Goal: Transaction & Acquisition: Purchase product/service

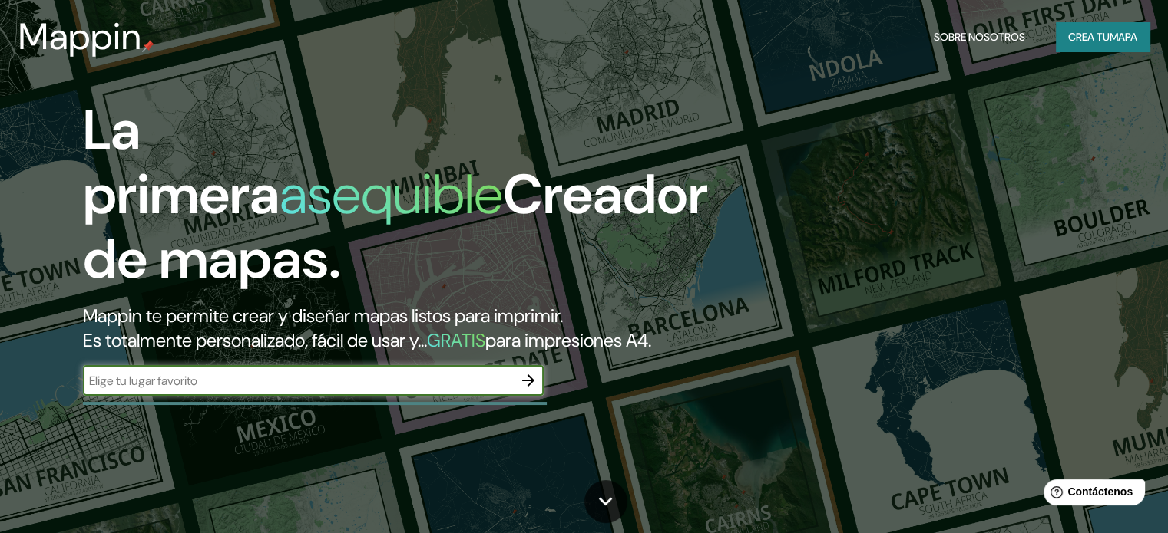
click at [181, 390] on input "text" at bounding box center [298, 381] width 430 height 18
type input "[PERSON_NAME]"
click at [527, 387] on icon "button" at bounding box center [528, 381] width 12 height 12
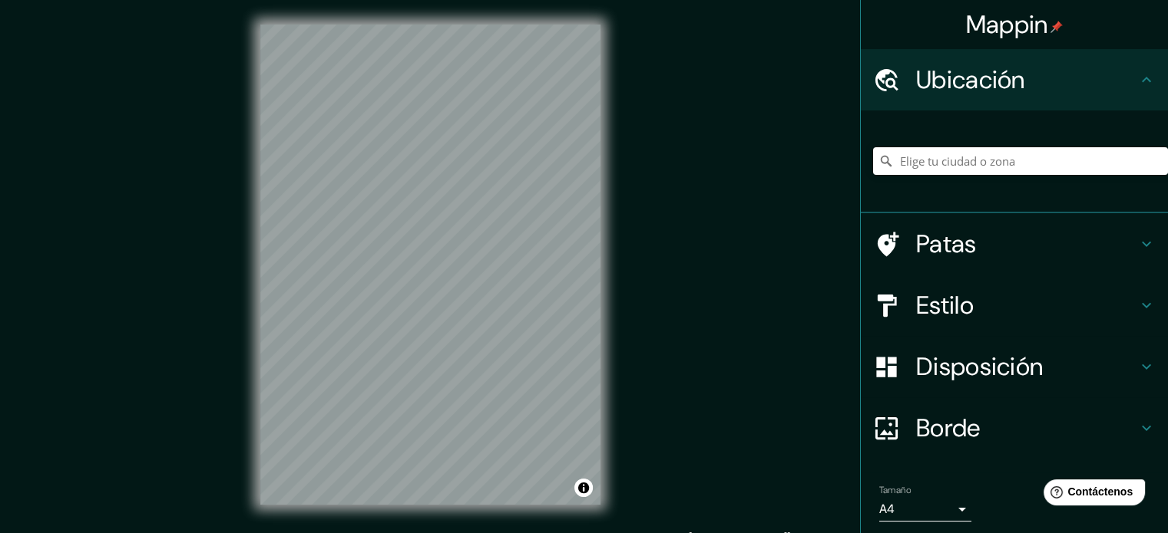
click at [1118, 312] on h4 "Estilo" at bounding box center [1026, 305] width 221 height 31
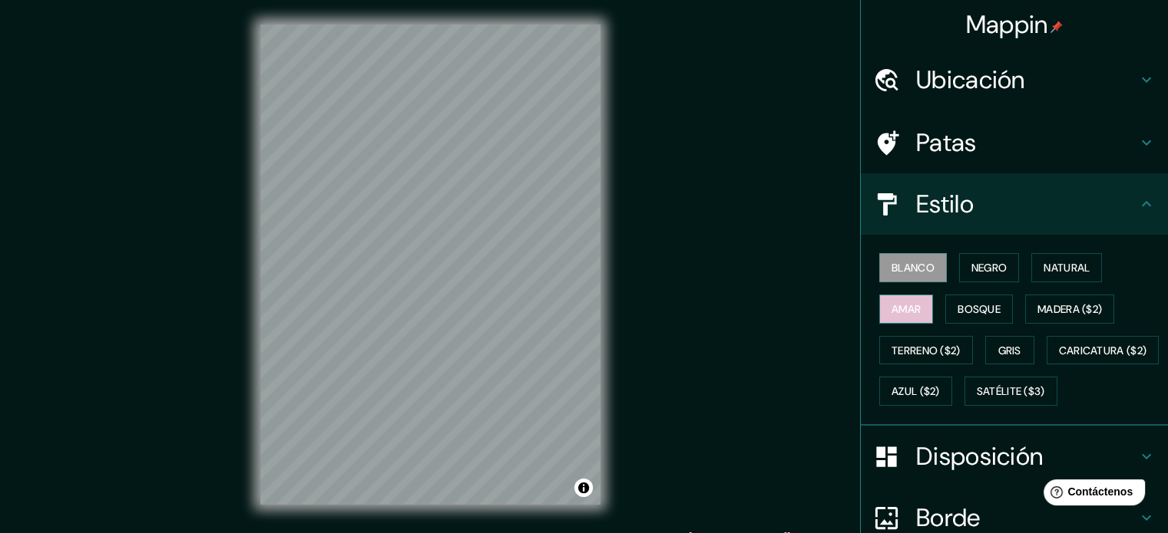
click at [907, 306] on font "Amar" at bounding box center [905, 309] width 29 height 14
click at [976, 314] on font "Bosque" at bounding box center [978, 309] width 43 height 14
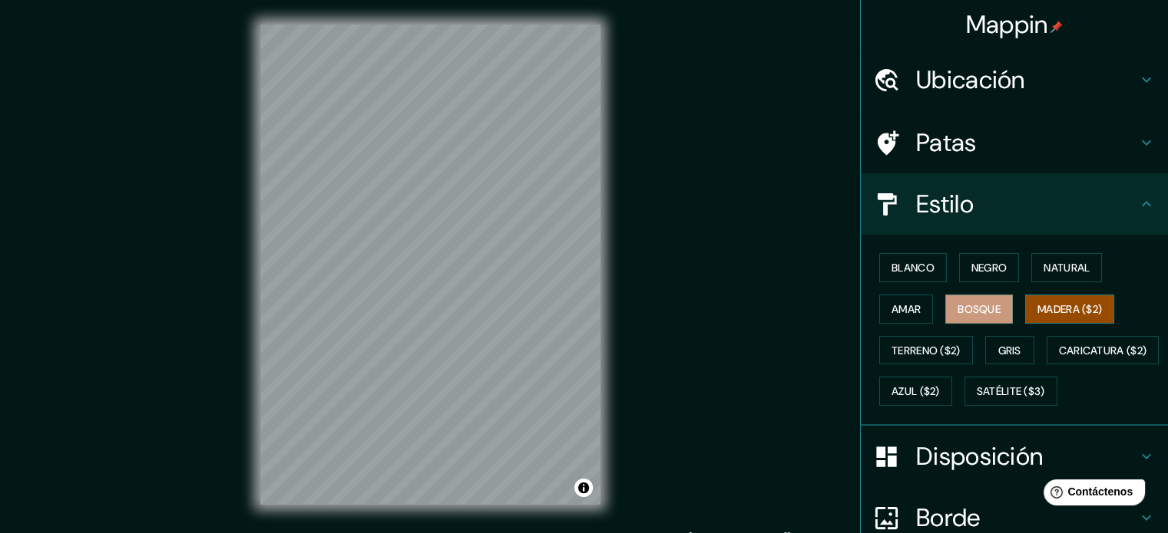
click at [1050, 307] on font "Madera ($2)" at bounding box center [1069, 309] width 64 height 14
click at [998, 351] on font "Gris" at bounding box center [1009, 351] width 23 height 14
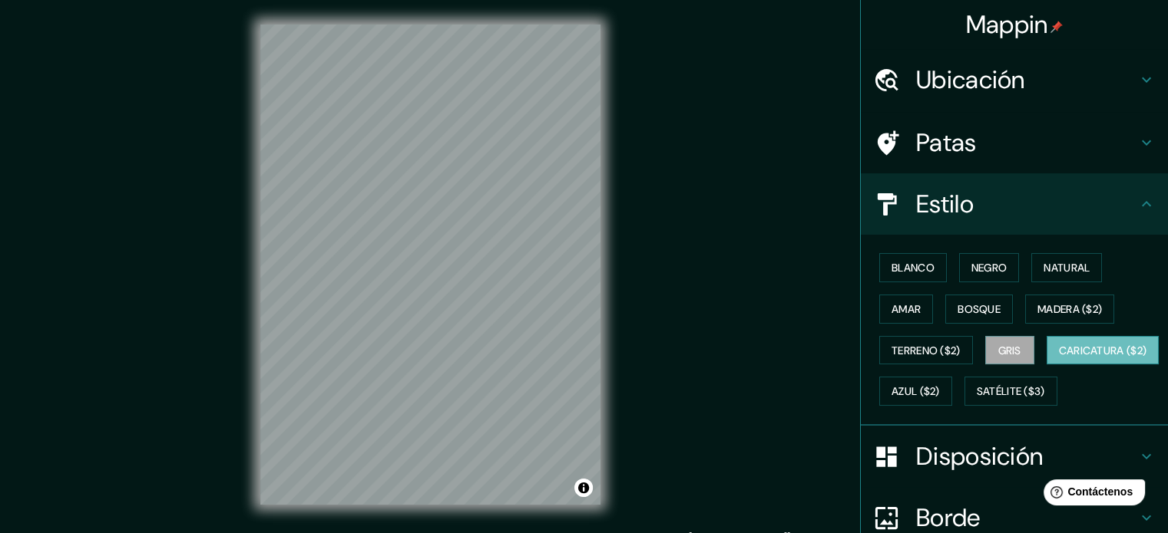
click at [1059, 358] on font "Caricatura ($2)" at bounding box center [1103, 351] width 88 height 14
click at [940, 396] on font "Azul ($2)" at bounding box center [915, 392] width 48 height 14
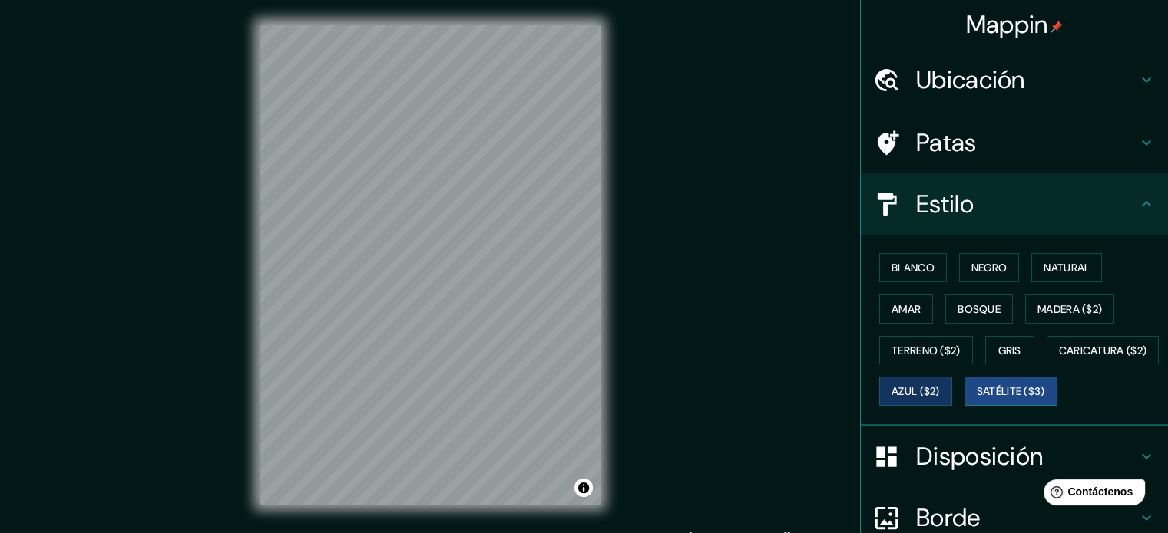
click at [976, 399] on font "Satélite ($3)" at bounding box center [1010, 392] width 68 height 14
click at [918, 268] on font "Blanco" at bounding box center [912, 268] width 43 height 14
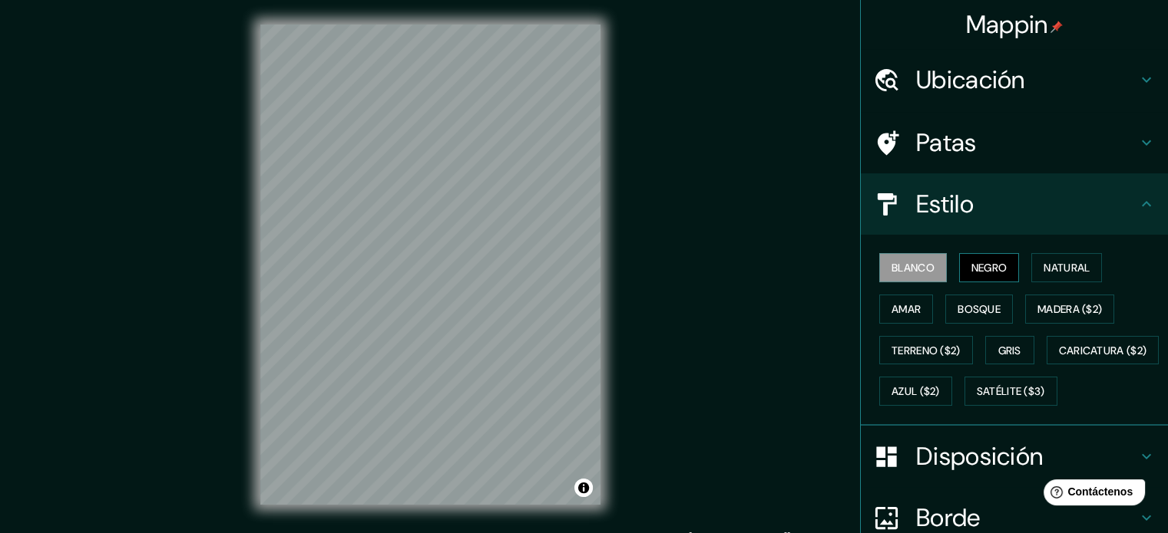
click at [959, 259] on button "Negro" at bounding box center [989, 267] width 61 height 29
click at [1047, 261] on font "Natural" at bounding box center [1066, 268] width 46 height 14
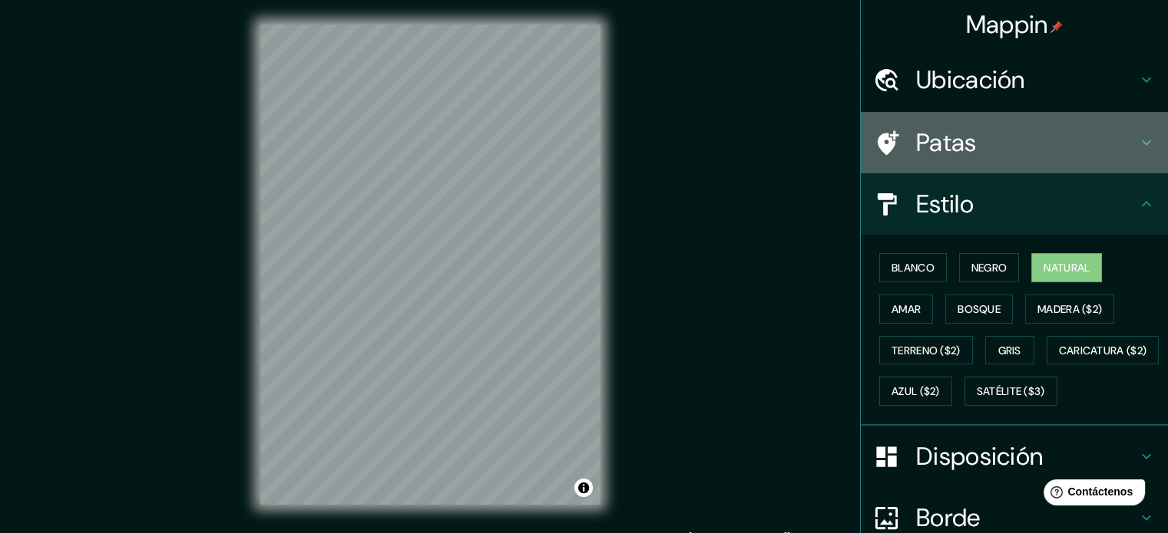
click at [980, 127] on h4 "Patas" at bounding box center [1026, 142] width 221 height 31
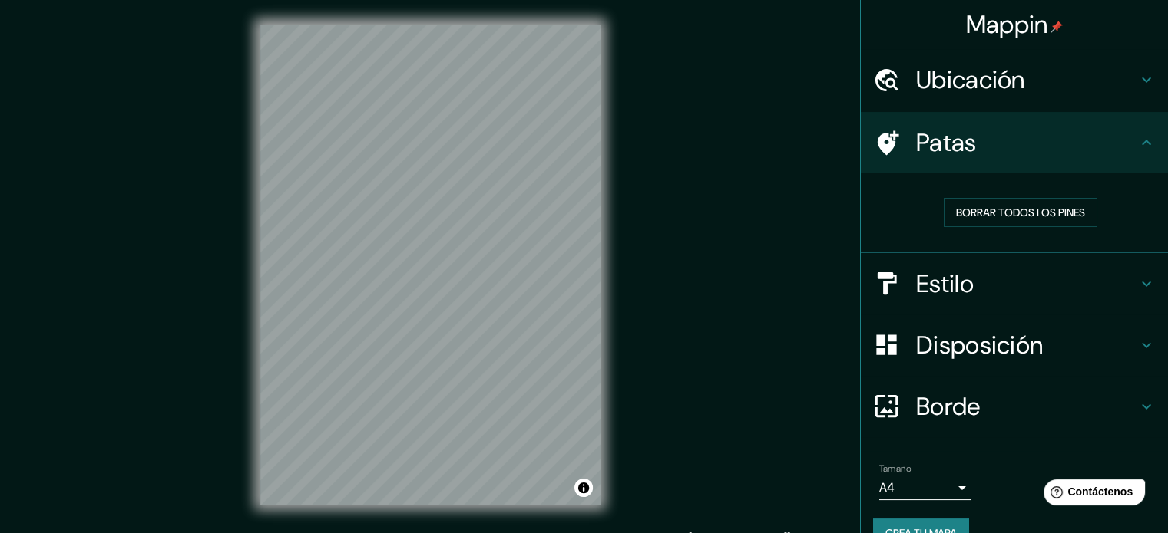
click at [1012, 158] on div "Patas" at bounding box center [1013, 142] width 307 height 61
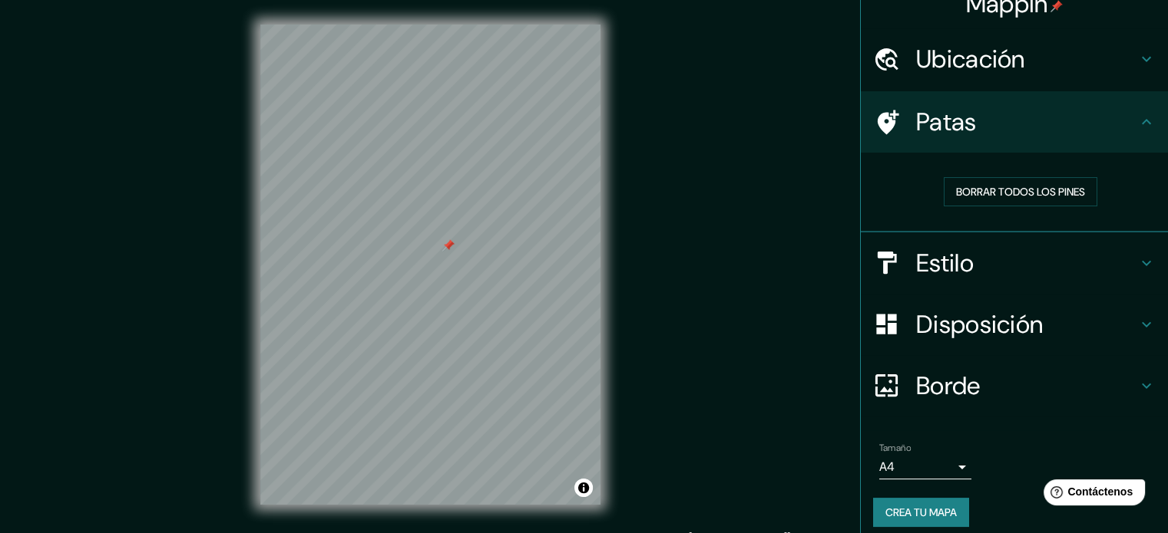
scroll to position [31, 0]
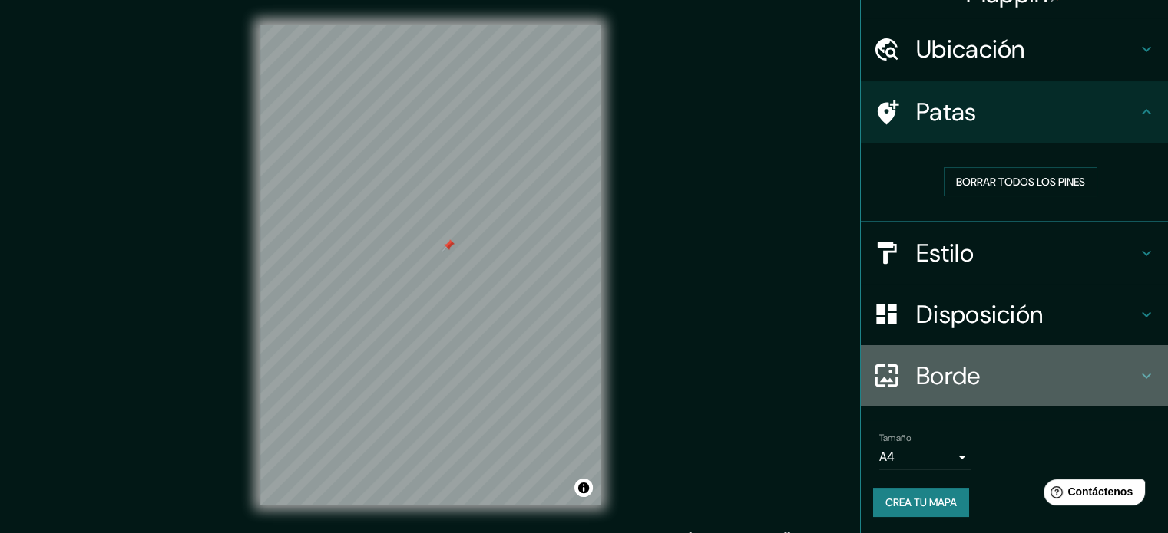
click at [989, 371] on h4 "Borde" at bounding box center [1026, 376] width 221 height 31
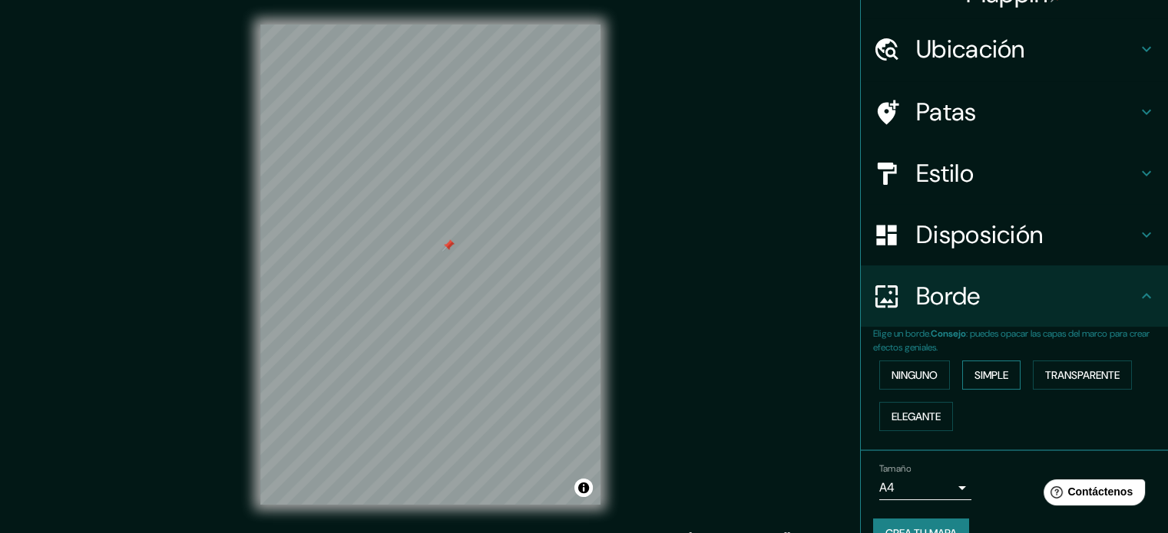
click at [981, 377] on font "Simple" at bounding box center [991, 375] width 34 height 14
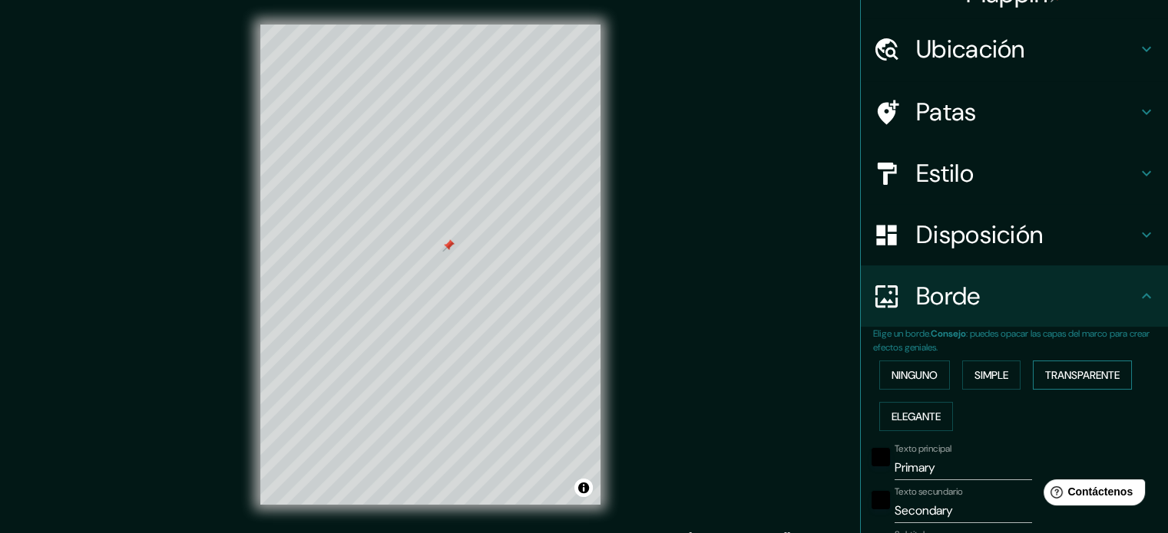
click at [1049, 375] on font "Transparente" at bounding box center [1082, 375] width 74 height 14
click at [896, 422] on font "Elegante" at bounding box center [915, 417] width 49 height 14
click at [893, 372] on font "Ninguno" at bounding box center [914, 375] width 46 height 14
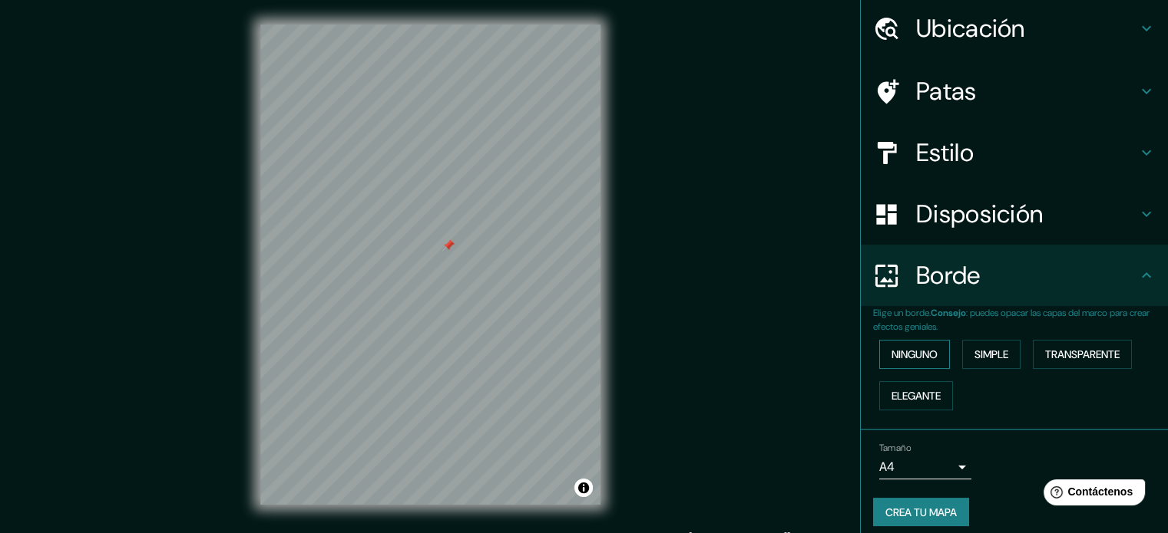
scroll to position [61, 0]
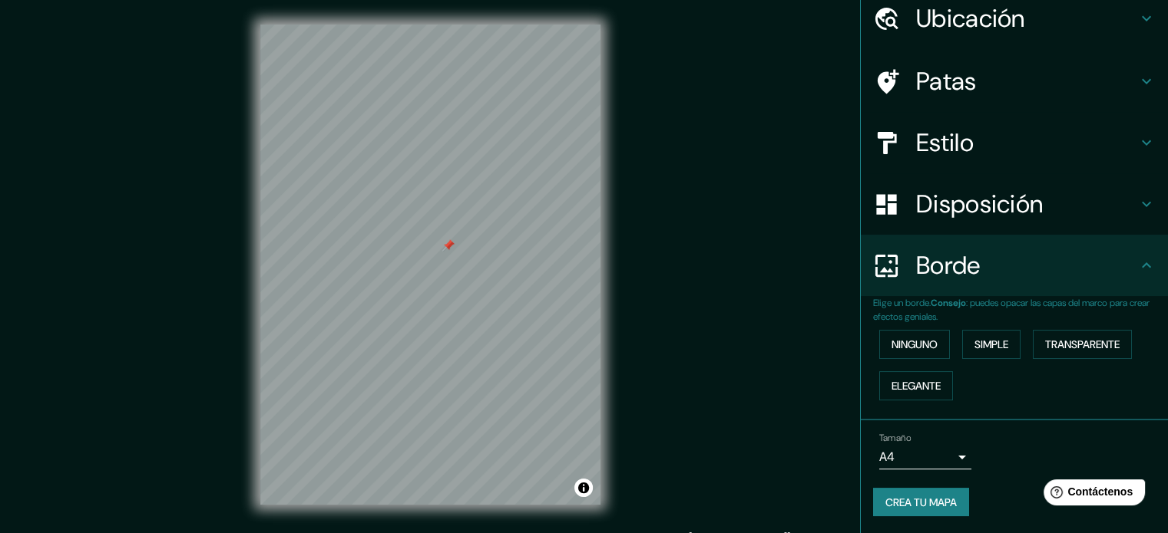
click at [951, 457] on body "Mappin Ubicación Patas Estilo Disposición [PERSON_NAME] un [PERSON_NAME]. Conse…" at bounding box center [584, 266] width 1168 height 533
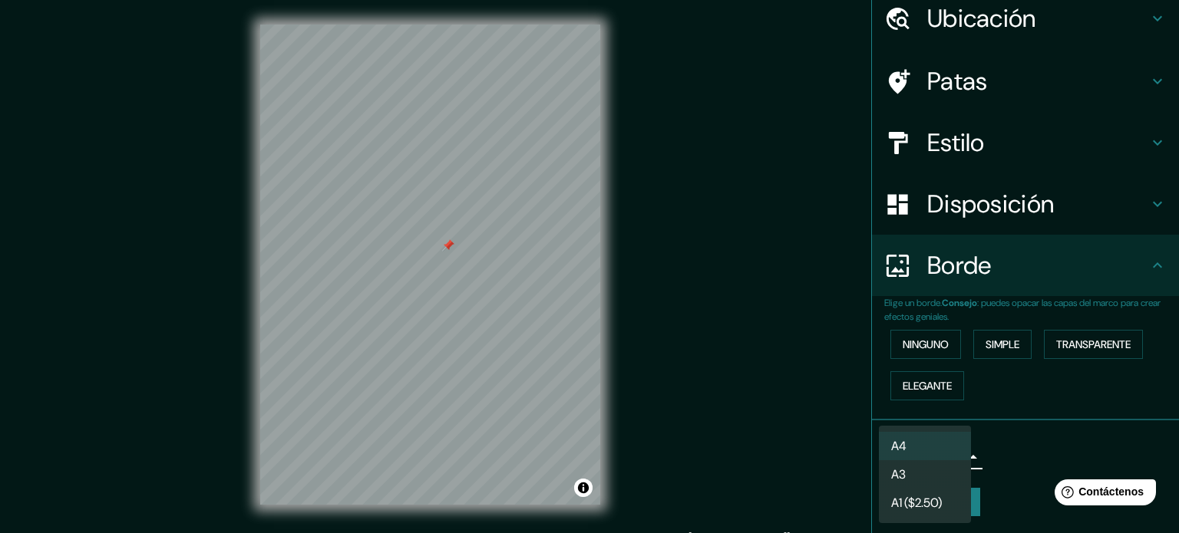
click at [930, 471] on li "A3" at bounding box center [925, 475] width 92 height 28
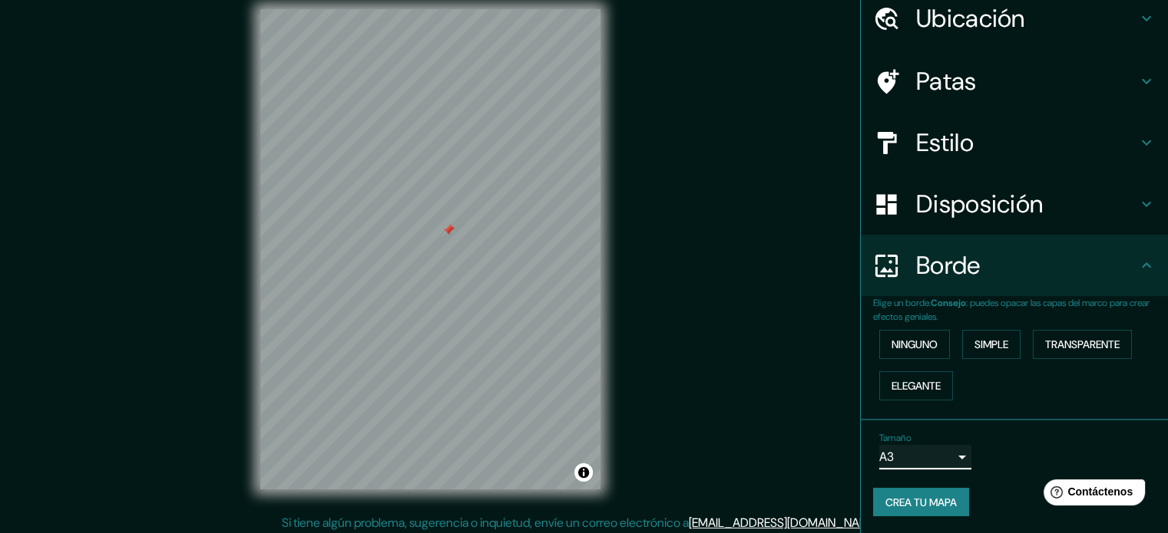
scroll to position [20, 0]
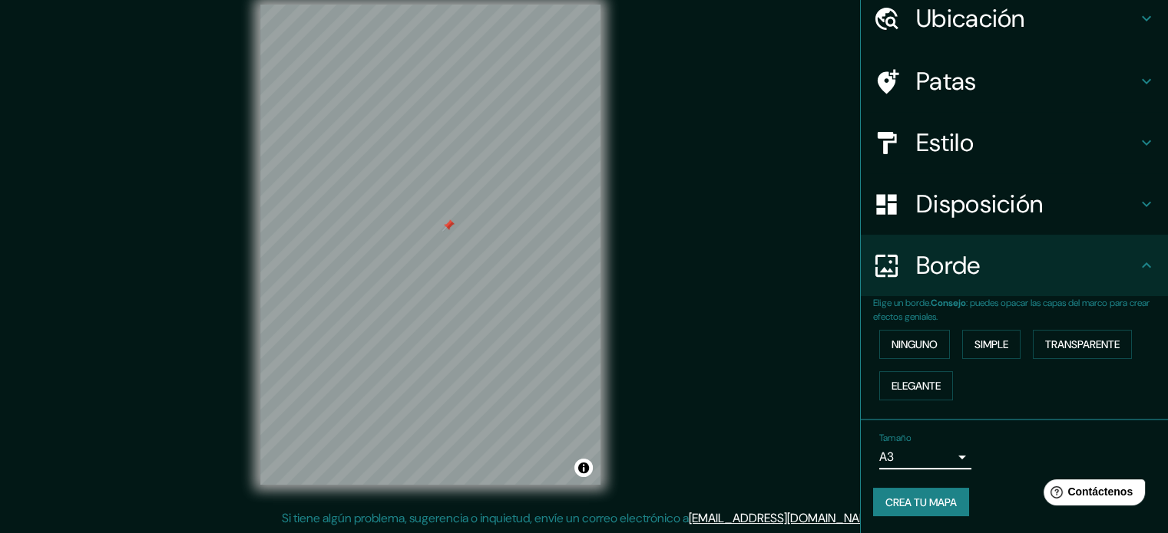
click at [955, 457] on body "Mappin Ubicación Patas Estilo Disposición [PERSON_NAME] un [PERSON_NAME]. Conse…" at bounding box center [584, 246] width 1168 height 533
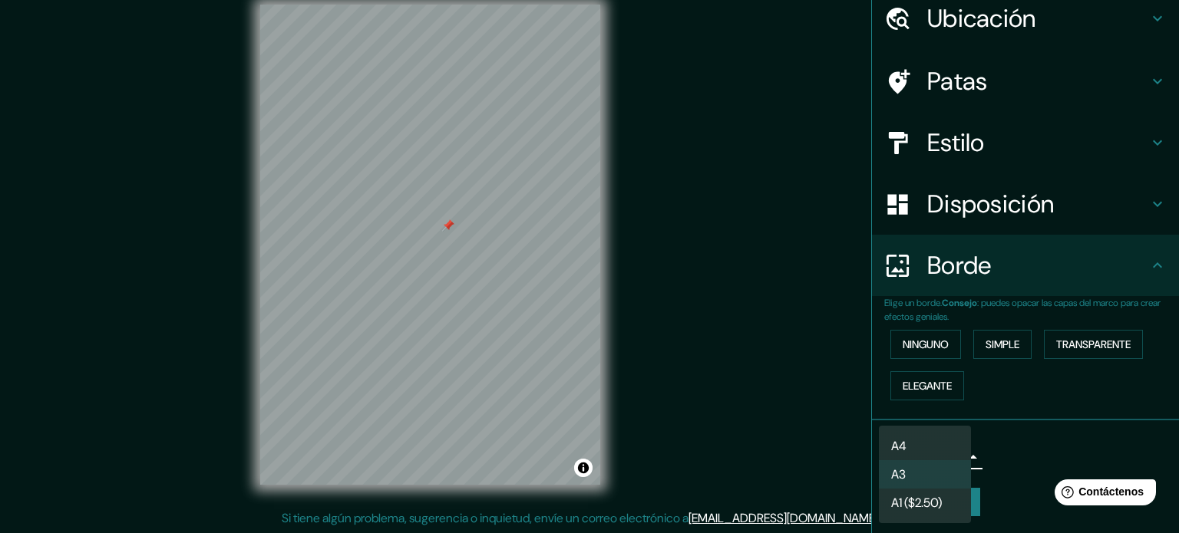
click at [945, 450] on li "A4" at bounding box center [925, 446] width 92 height 28
type input "single"
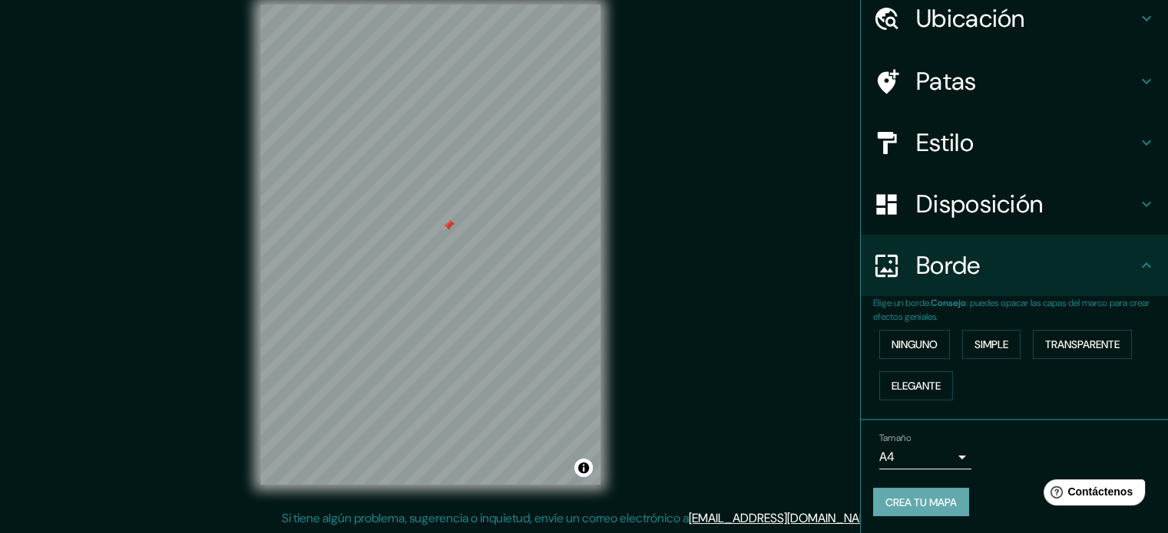
click at [936, 499] on font "Crea tu mapa" at bounding box center [920, 503] width 71 height 14
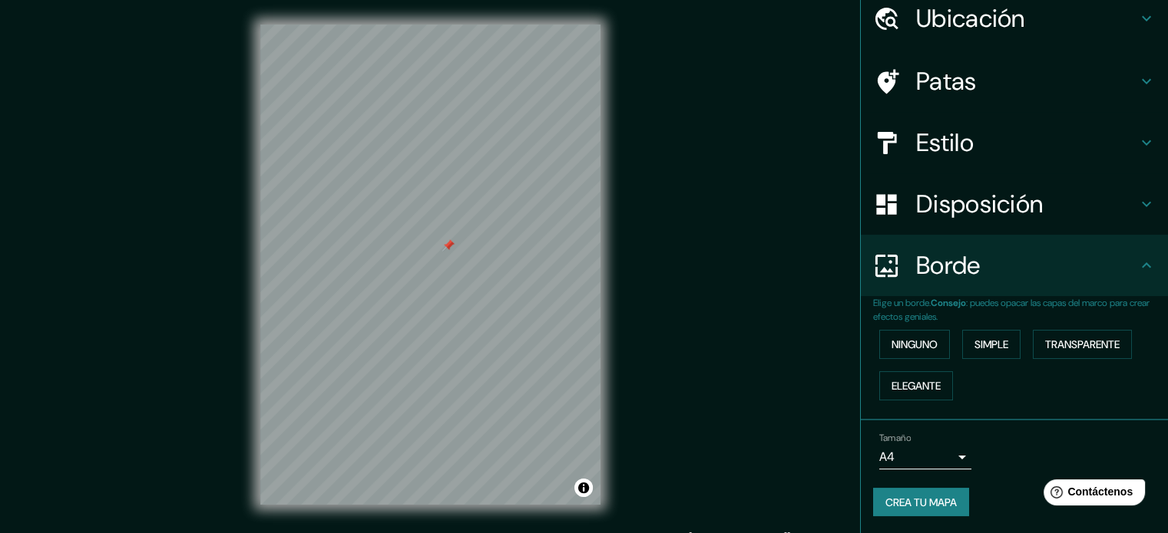
scroll to position [0, 0]
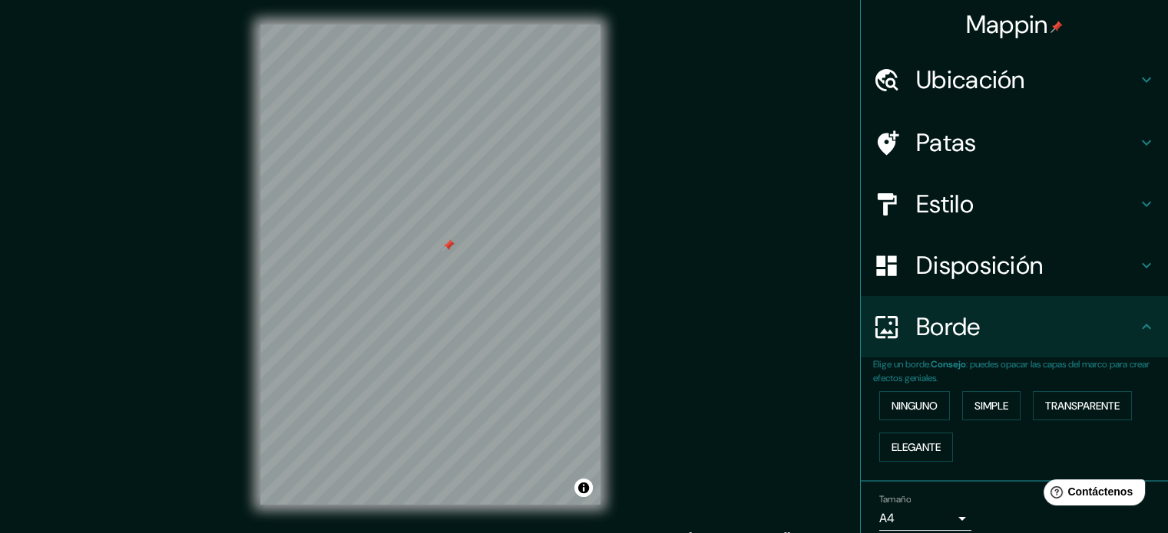
click at [996, 190] on h4 "Estilo" at bounding box center [1026, 204] width 221 height 31
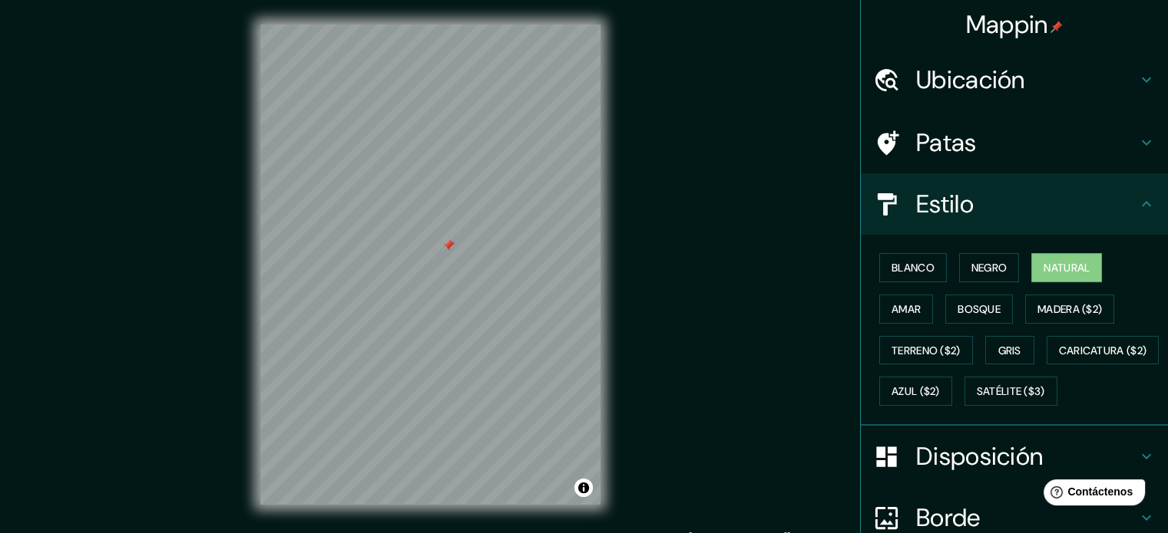
scroll to position [77, 0]
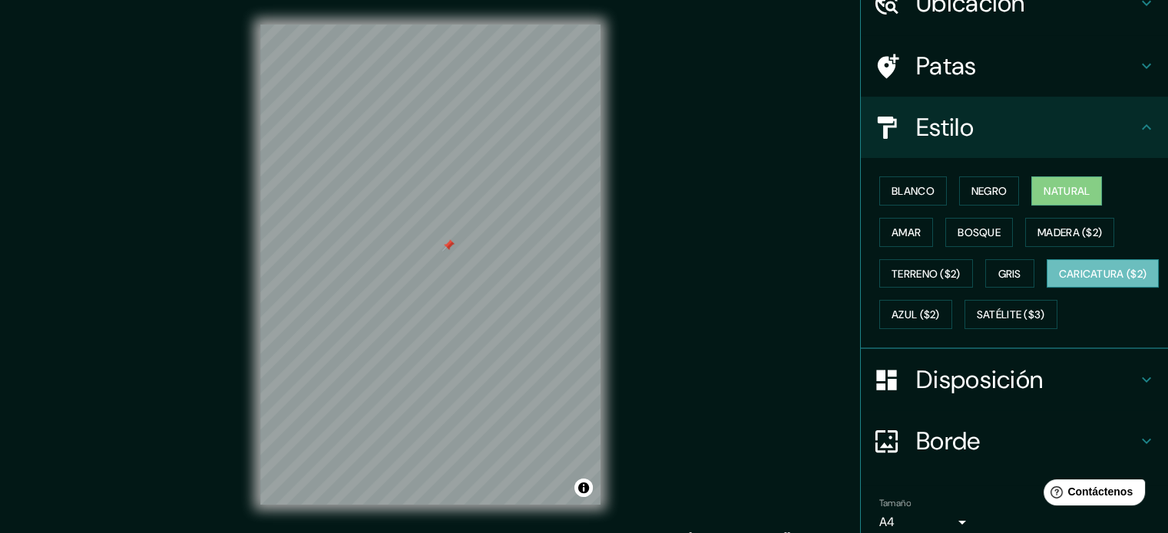
click at [1059, 284] on font "Caricatura ($2)" at bounding box center [1103, 274] width 88 height 20
drag, startPoint x: 730, startPoint y: 289, endPoint x: 741, endPoint y: 289, distance: 10.8
click at [741, 289] on div "Mappin Ubicación Patas Estilo [PERSON_NAME] Negro Natural [PERSON_NAME] [PERSON…" at bounding box center [584, 277] width 1168 height 554
click at [940, 312] on font "Azul ($2)" at bounding box center [915, 316] width 48 height 14
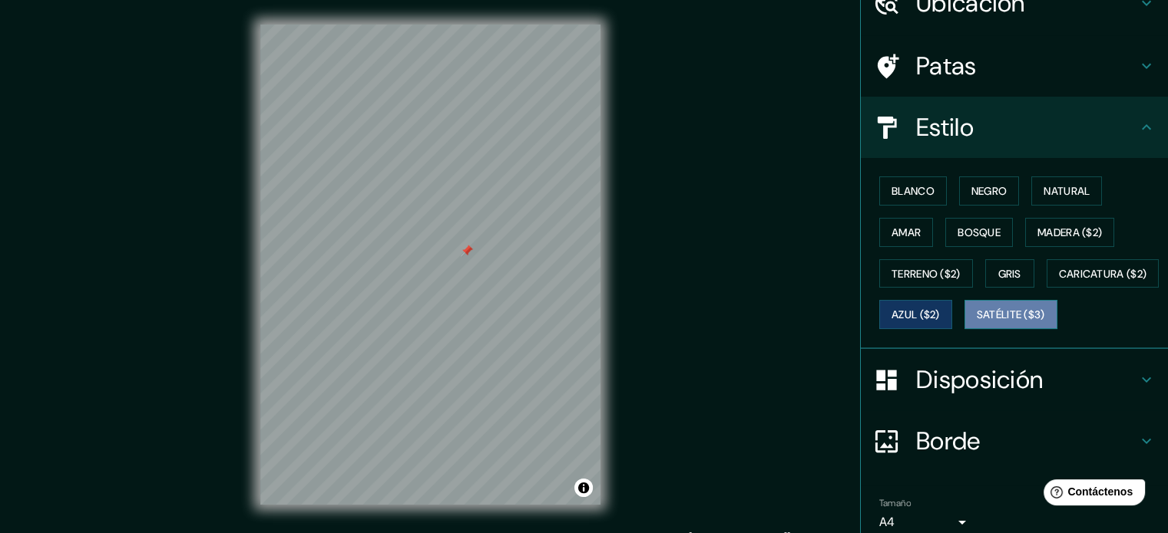
click at [976, 322] on font "Satélite ($3)" at bounding box center [1010, 316] width 68 height 14
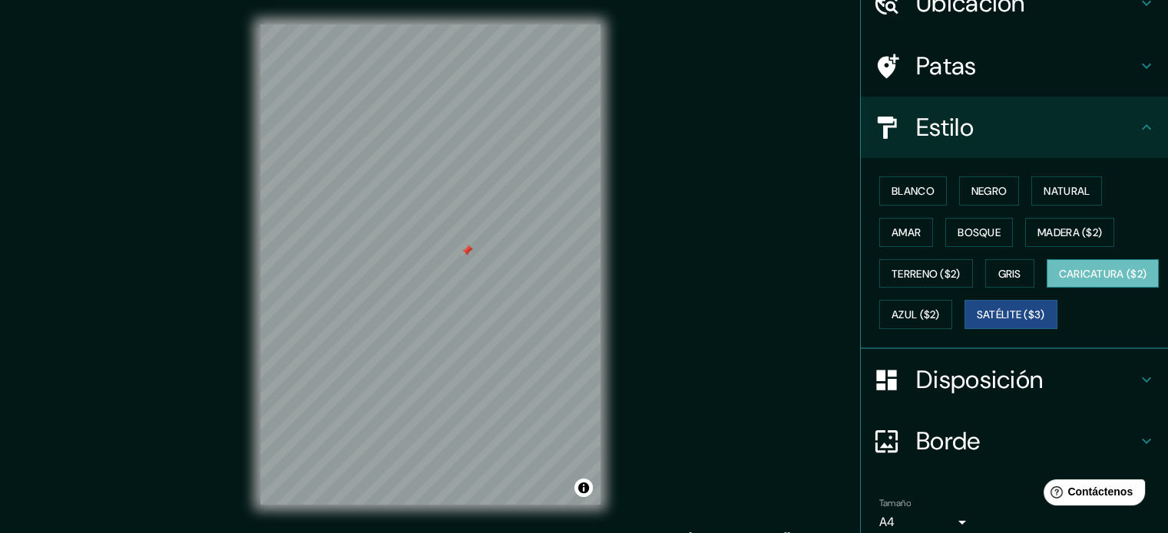
click at [1059, 281] on font "Caricatura ($2)" at bounding box center [1103, 274] width 88 height 14
click at [909, 270] on font "Terreno ($2)" at bounding box center [925, 274] width 69 height 14
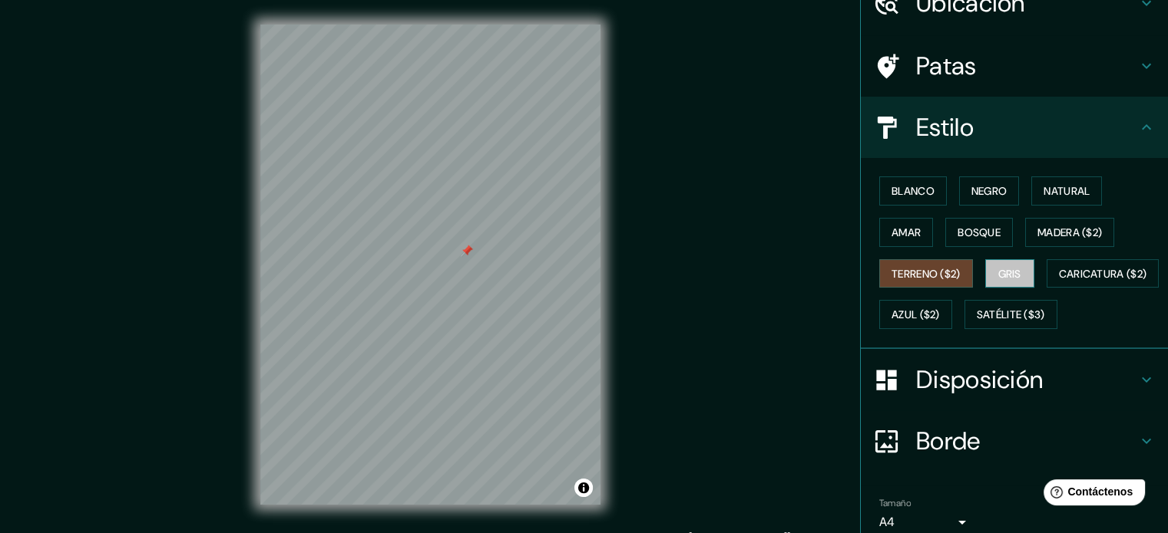
click at [998, 269] on font "Gris" at bounding box center [1009, 274] width 23 height 14
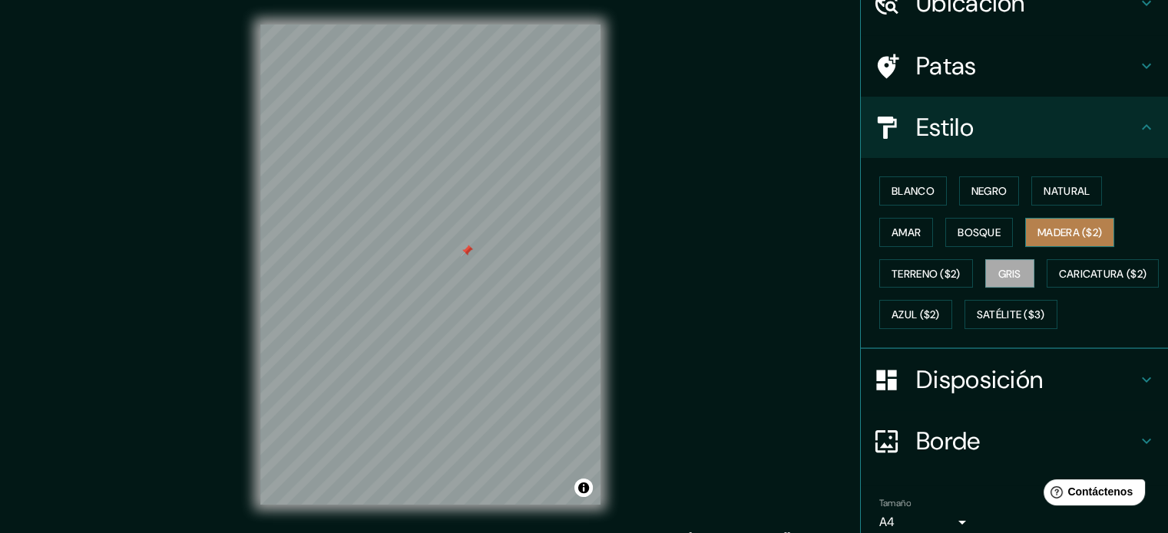
click at [1046, 232] on font "Madera ($2)" at bounding box center [1069, 233] width 64 height 14
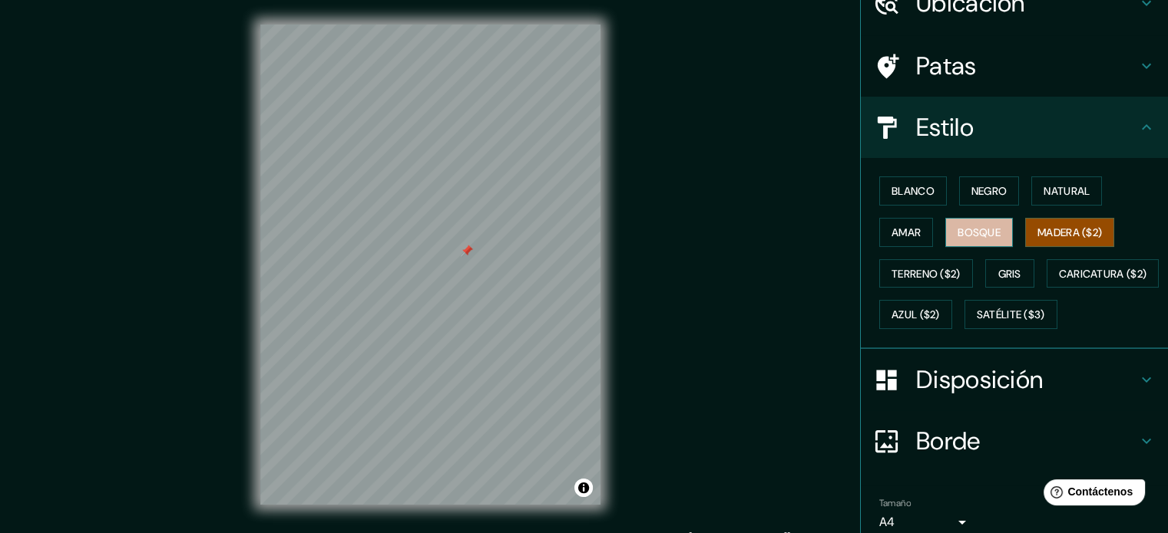
click at [994, 239] on button "Bosque" at bounding box center [979, 232] width 68 height 29
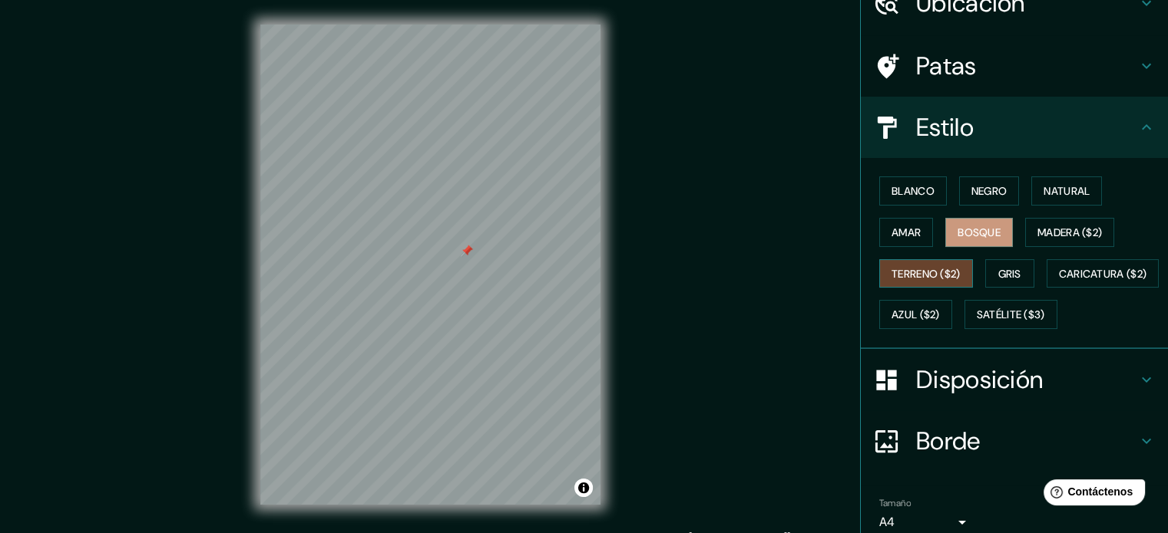
click at [934, 276] on font "Terreno ($2)" at bounding box center [925, 274] width 69 height 14
click at [985, 276] on button "Gris" at bounding box center [1009, 273] width 49 height 29
click at [957, 233] on font "Bosque" at bounding box center [978, 233] width 43 height 14
click at [913, 233] on button "Amar" at bounding box center [906, 232] width 54 height 29
